Goal: Contribute content: Contribute content

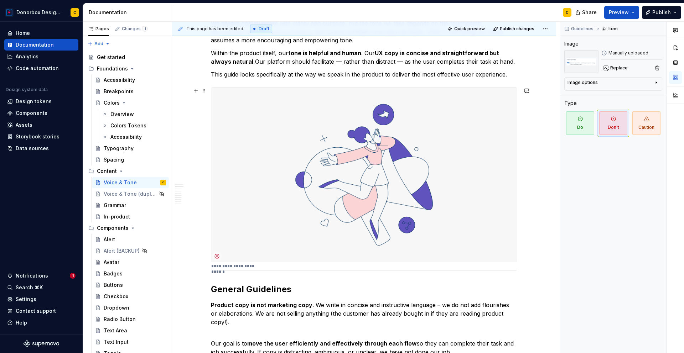
scroll to position [164, 0]
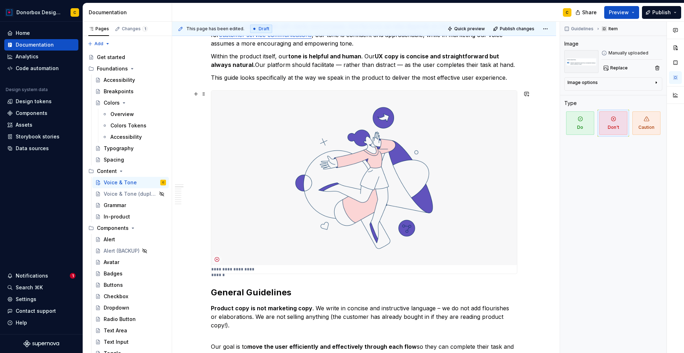
click at [351, 177] on img at bounding box center [364, 178] width 306 height 175
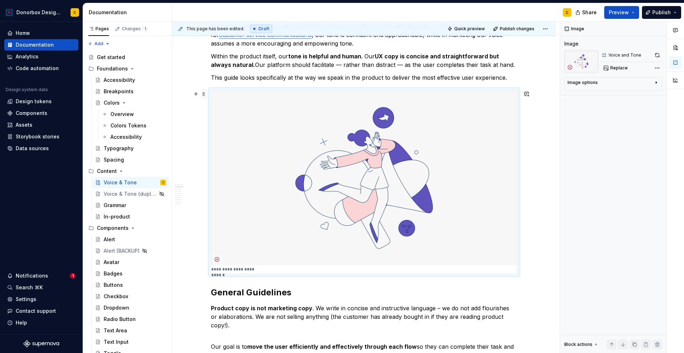
click at [203, 94] on span at bounding box center [204, 94] width 6 height 10
click at [218, 158] on div "Delete" at bounding box center [237, 157] width 46 height 7
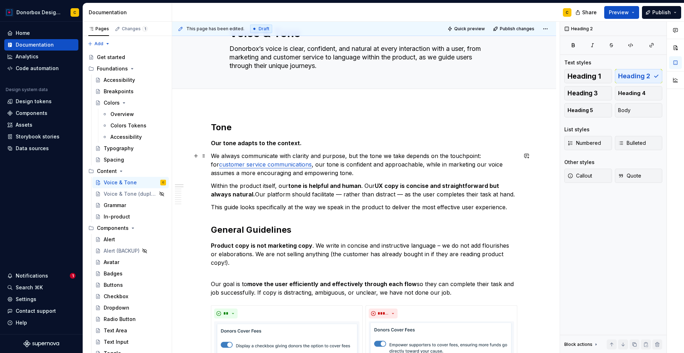
scroll to position [0, 0]
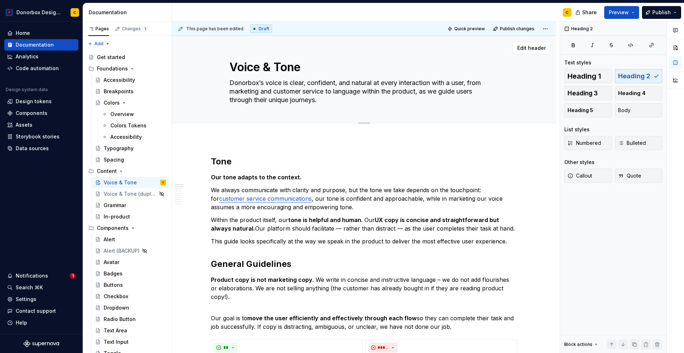
type textarea "*"
click at [231, 66] on textarea "Voice & Tone" at bounding box center [362, 67] width 269 height 17
click at [278, 68] on textarea "Voice & Tone" at bounding box center [362, 67] width 269 height 17
type textarea "Voice &Tone"
type textarea "*"
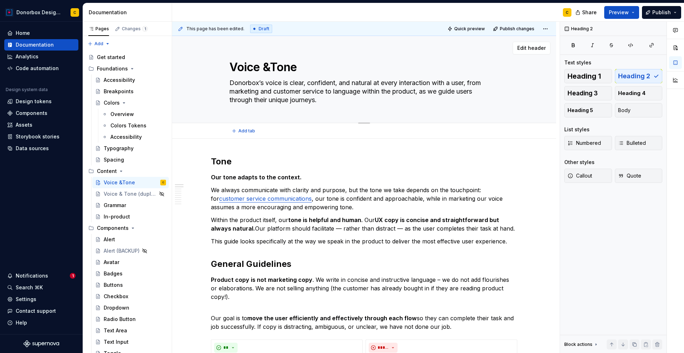
type textarea "Voice Tone"
type textarea "*"
type textarea "VoiceTone"
type textarea "*"
type textarea "Voice,Tone"
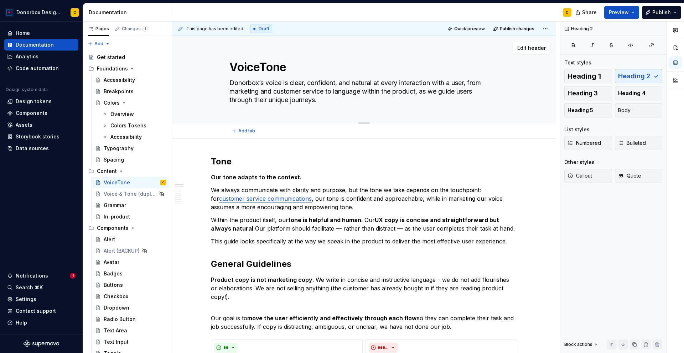
type textarea "*"
type textarea "Voice, Tone"
type textarea "*"
type textarea "Voice, Tone"
type textarea "*"
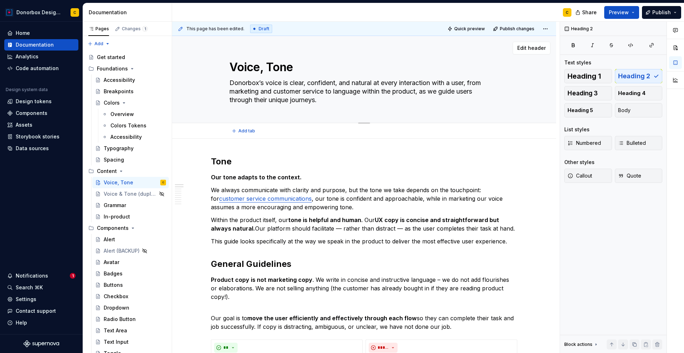
type textarea "Voice, Tone"
type textarea "*"
type textarea "Voice, Tone,"
type textarea "*"
type textarea "Voice, Tone,"
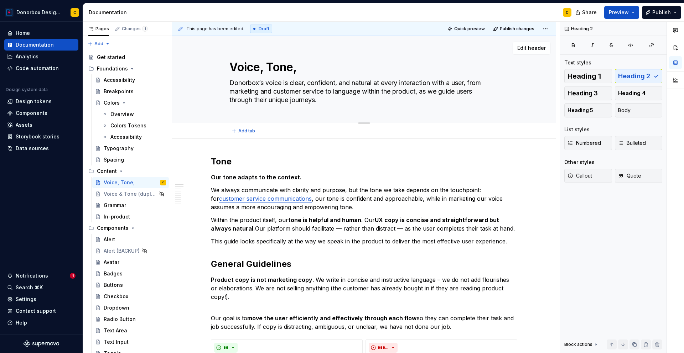
type textarea "*"
type textarea "Voice, Tone, &"
type textarea "*"
type textarea "Voice, Tone, &"
type textarea "*"
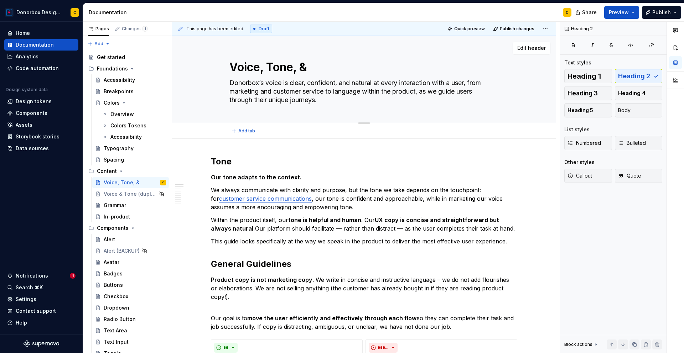
type textarea "Voice, Tone, & G"
type textarea "*"
type textarea "Voice, Tone, & Gen"
type textarea "*"
type textarea "Voice, Tone, & [PERSON_NAME]"
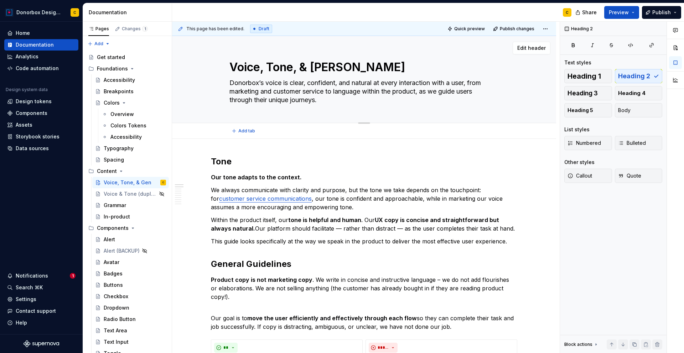
type textarea "*"
type textarea "Voice, Tone, & Gener"
type textarea "*"
type textarea "Voice, Tone, & [PERSON_NAME]"
type textarea "*"
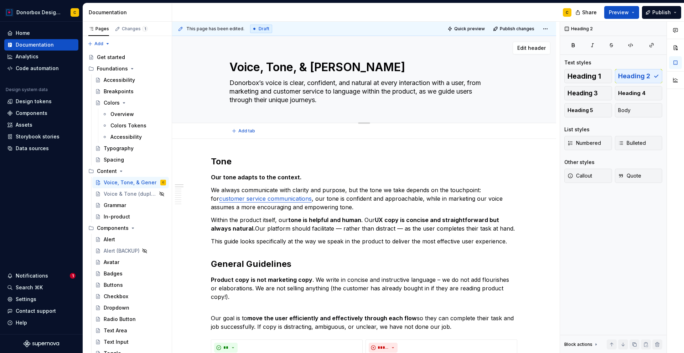
type textarea "Voice, Tone, & General"
type textarea "*"
type textarea "Voice, Tone, & General"
type textarea "*"
type textarea "Voice, Tone, & General G"
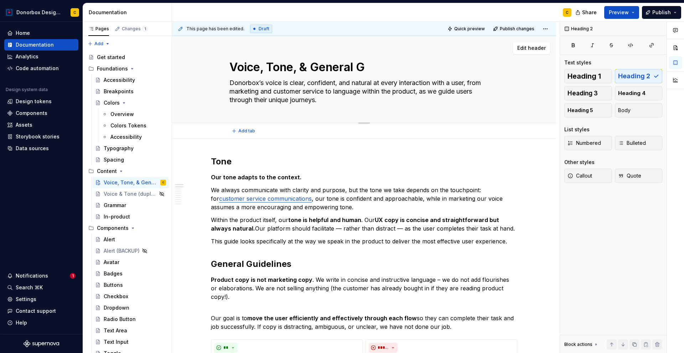
type textarea "*"
type textarea "Voice, Tone, & General Gu"
type textarea "*"
type textarea "Voice, Tone, & General Gui"
type textarea "*"
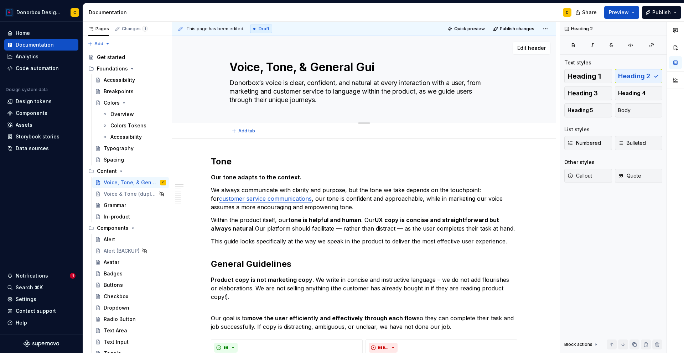
type textarea "Voice, Tone, & General Guid"
type textarea "*"
type textarea "Voice, Tone, & General Guide"
type textarea "*"
type textarea "Voice, Tone, & General Guidel"
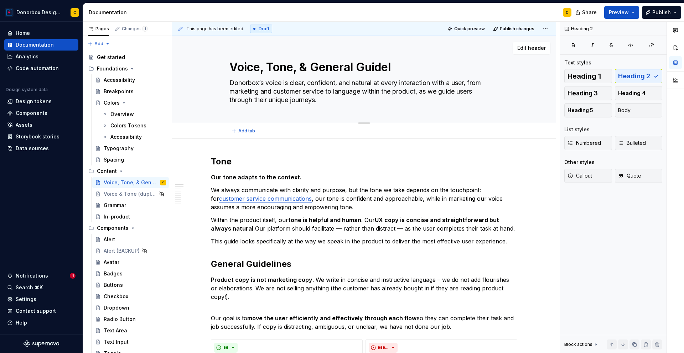
type textarea "*"
type textarea "Voice, Tone, & General [PERSON_NAME]"
type textarea "*"
type textarea "Voice, Tone, & General [PERSON_NAME]"
type textarea "*"
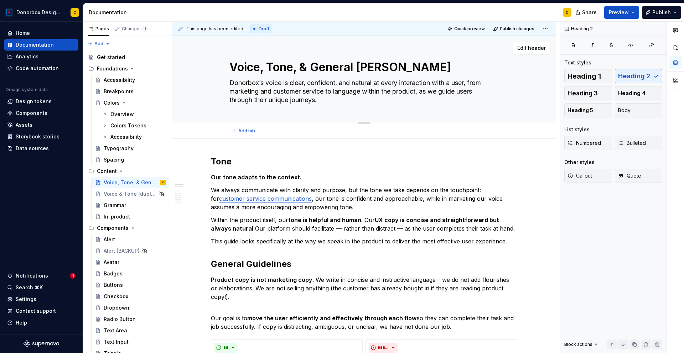
type textarea "Voice, Tone, & General Guideline"
type textarea "*"
type textarea "Voice, Tone, & General Guidelines"
type textarea "*"
type textarea "Voice, Tone, & General Guidelines"
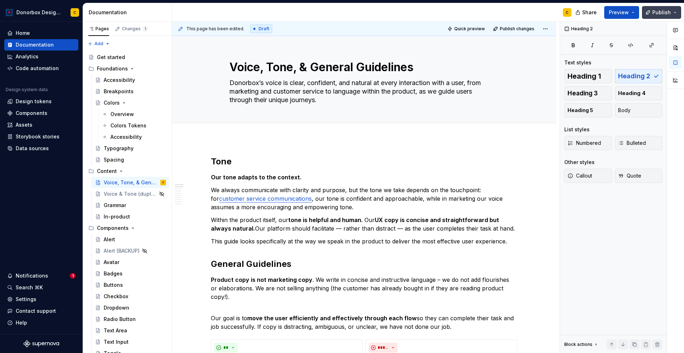
click at [666, 17] on button "Publish" at bounding box center [661, 12] width 39 height 13
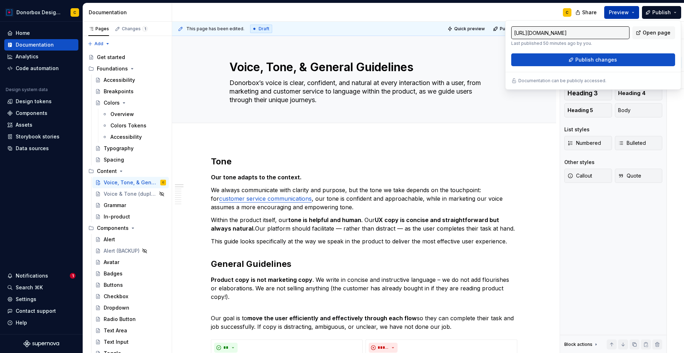
type textarea "*"
type input "[URL][DOMAIN_NAME]"
type textarea "*"
type input "[URL][DOMAIN_NAME]"
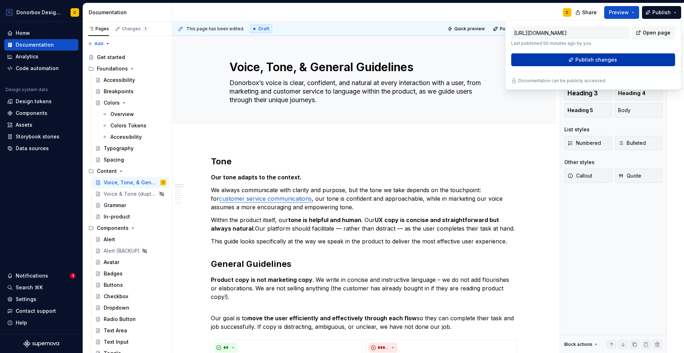
click at [615, 59] on span "Publish changes" at bounding box center [596, 59] width 42 height 7
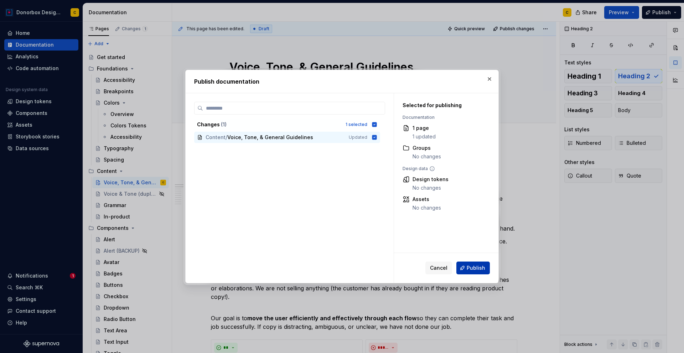
click at [475, 270] on span "Publish" at bounding box center [476, 268] width 19 height 7
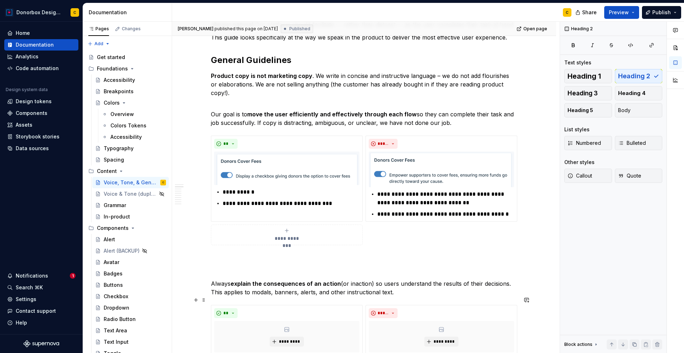
scroll to position [185, 0]
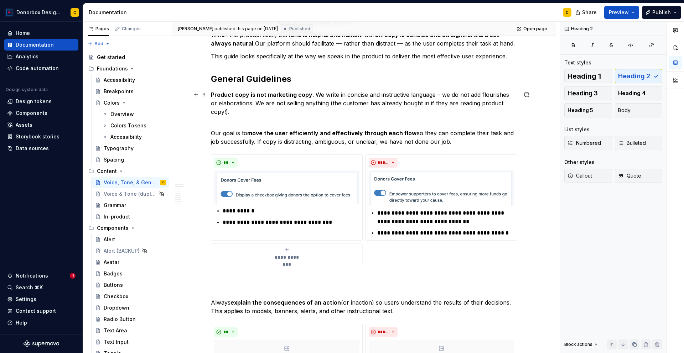
click at [312, 93] on p "Product copy is not marketing copy . We write in concise and instructive langua…" at bounding box center [364, 108] width 306 height 34
click at [226, 81] on h2 "General Guidelines" at bounding box center [364, 78] width 306 height 11
click at [313, 95] on p "Product copy is not marketing copy . We write in concise and instructive langua…" at bounding box center [364, 108] width 306 height 34
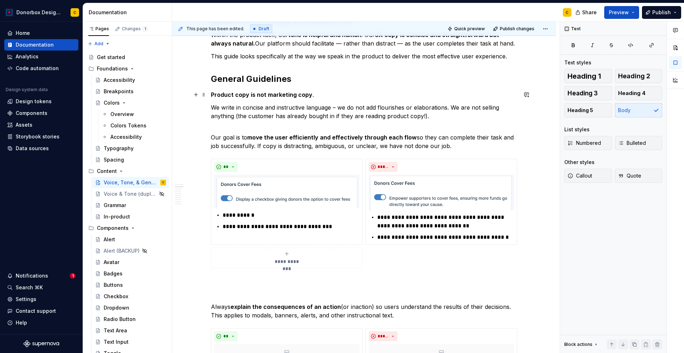
click at [258, 91] on strong "Product copy is not marketing copy" at bounding box center [262, 94] width 102 height 7
type textarea "*"
click at [657, 89] on button "Heading 4" at bounding box center [639, 93] width 48 height 14
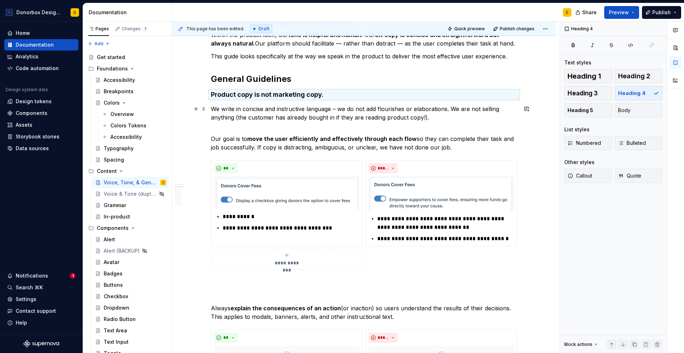
click at [315, 127] on p "We write in concise and instructive language – we do not add flourishes or elab…" at bounding box center [364, 118] width 306 height 26
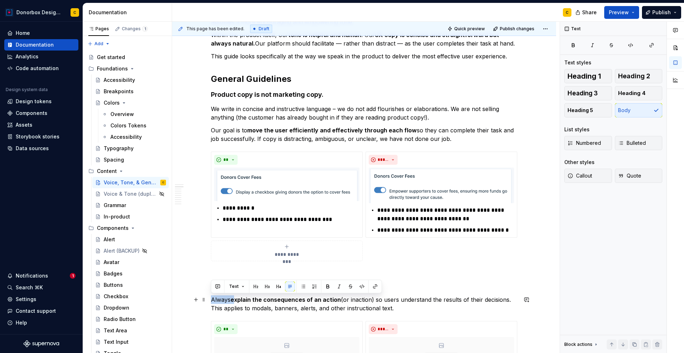
drag, startPoint x: 211, startPoint y: 300, endPoint x: 234, endPoint y: 299, distance: 23.2
click at [234, 299] on p "Always explain the consequences of an action (or inaction) so users understand …" at bounding box center [364, 304] width 306 height 17
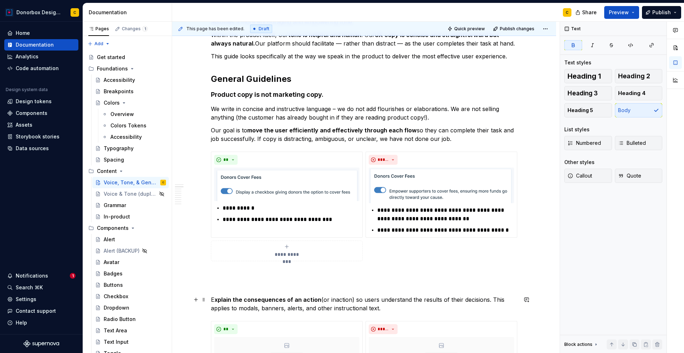
click at [317, 299] on p "E xplain the consequences of an action (or inaction) so users understand the re…" at bounding box center [364, 304] width 306 height 17
click at [352, 299] on p "E xplain the consequences of an action (or inaction) so users understand the re…" at bounding box center [364, 304] width 306 height 17
click at [317, 299] on p "E xplain the consequences of an action (or inaction) so users understand the re…" at bounding box center [364, 304] width 306 height 17
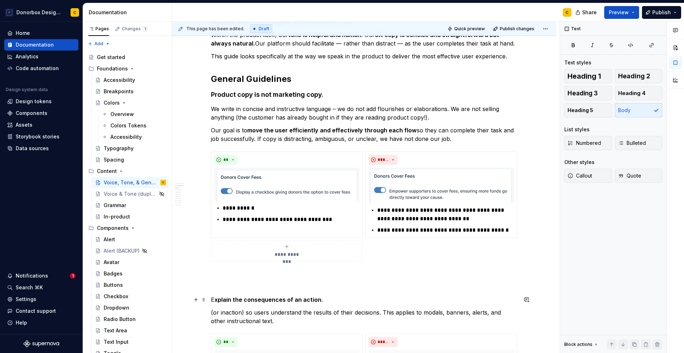
click at [254, 299] on strong "xplain the consequences of an action." at bounding box center [268, 299] width 109 height 7
click at [234, 97] on strong "Product copy is not marketing copy" at bounding box center [266, 94] width 111 height 7
click at [237, 299] on strong "xplain the consequences of an action." at bounding box center [268, 299] width 109 height 7
click at [636, 91] on span "Heading 4" at bounding box center [631, 93] width 27 height 7
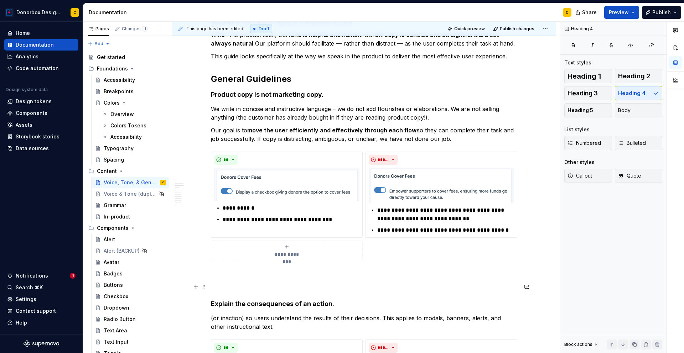
click at [206, 291] on div at bounding box center [199, 287] width 16 height 10
click at [211, 287] on p at bounding box center [364, 287] width 306 height 9
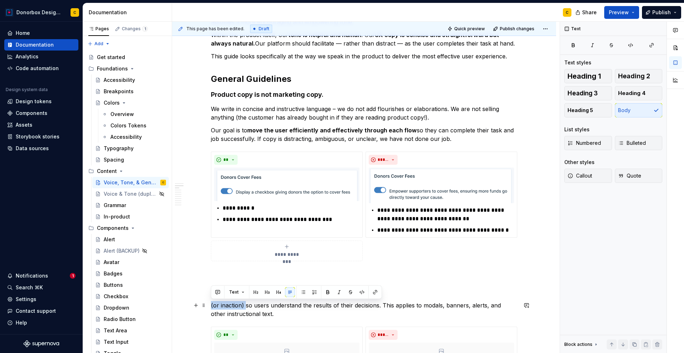
drag, startPoint x: 211, startPoint y: 307, endPoint x: 244, endPoint y: 304, distance: 33.3
click at [244, 304] on p "(or inaction) so users understand the results of their decisions. This applies …" at bounding box center [364, 309] width 306 height 17
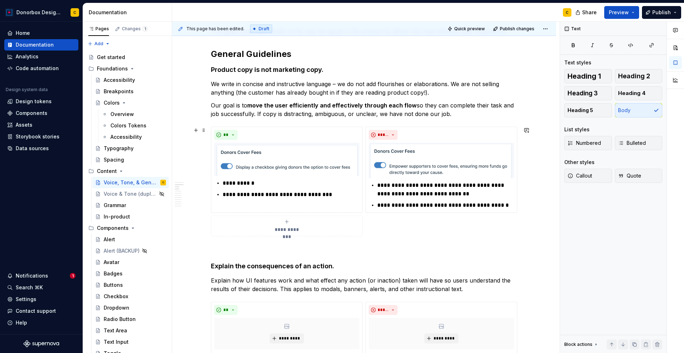
scroll to position [212, 0]
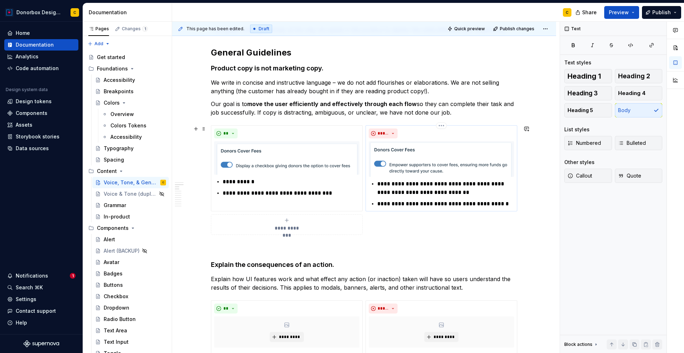
click at [392, 183] on p "**********" at bounding box center [445, 188] width 137 height 17
type textarea "*"
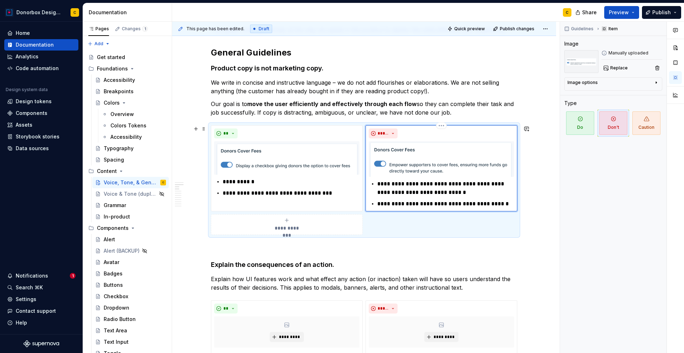
click at [393, 203] on p "**********" at bounding box center [445, 204] width 137 height 9
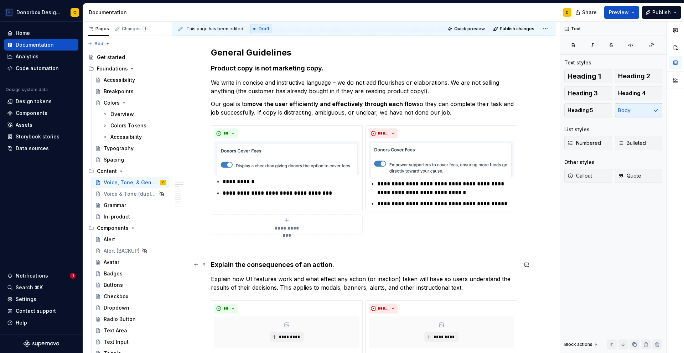
scroll to position [192, 0]
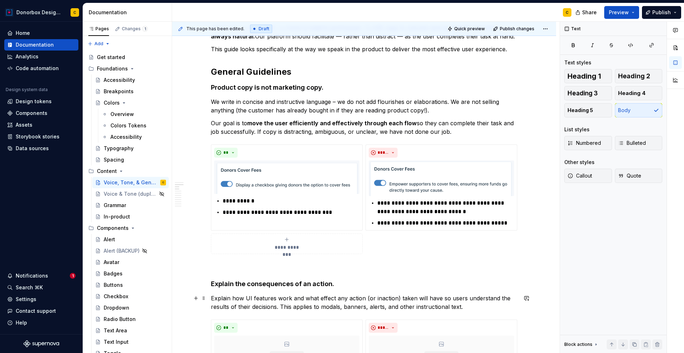
click at [387, 306] on p "Explain how UI features work and what effect any action (or inaction) taken wil…" at bounding box center [364, 302] width 306 height 17
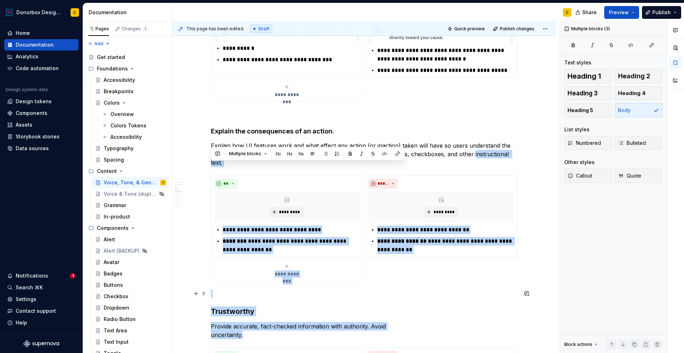
scroll to position [418, 0]
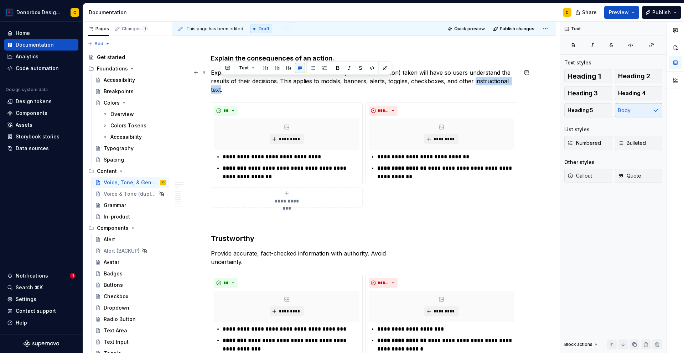
drag, startPoint x: 474, startPoint y: 307, endPoint x: 221, endPoint y: 92, distance: 332.1
click at [221, 92] on p "Explain how UI features work and what effect any action (or inaction) taken wil…" at bounding box center [364, 81] width 306 height 26
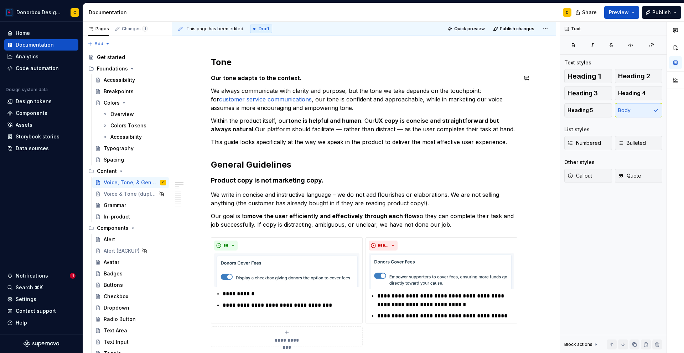
scroll to position [171, 0]
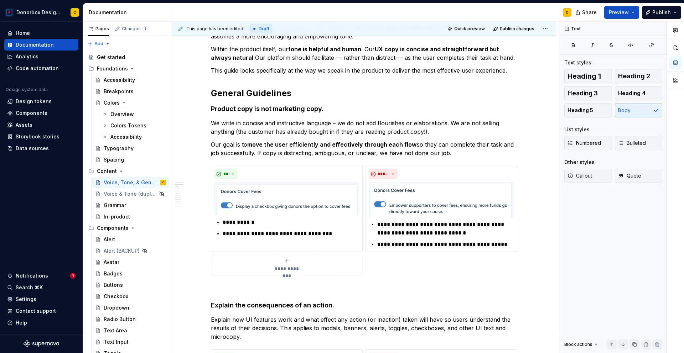
type textarea "*"
